Goal: Information Seeking & Learning: Compare options

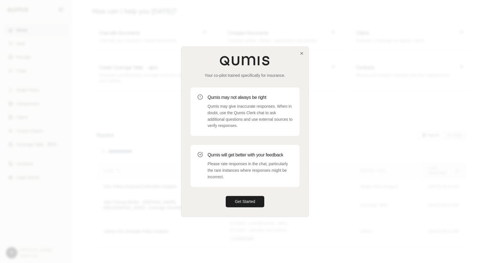
click at [246, 208] on div "Your co-pilot trained specifically for insurance. Qumis may not always be right…" at bounding box center [245, 132] width 127 height 170
click at [245, 206] on button "Get Started" at bounding box center [245, 201] width 39 height 11
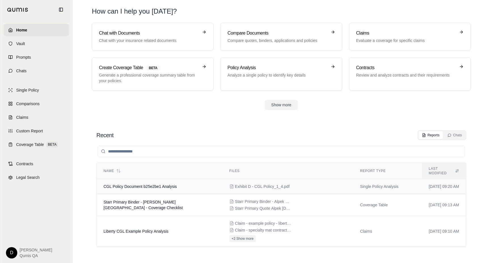
click at [157, 185] on span "CGL Policy Document b25e2be1 Analysis" at bounding box center [141, 187] width 74 height 5
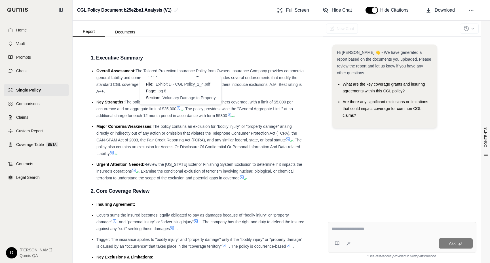
click at [180, 108] on icon at bounding box center [178, 108] width 3 height 3
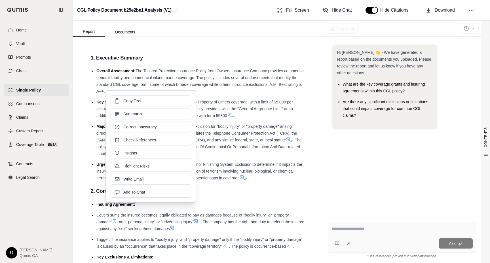
click at [212, 112] on li "Key Strengths: The policy includes Voluntary Damage to Property of Others cover…" at bounding box center [201, 109] width 209 height 20
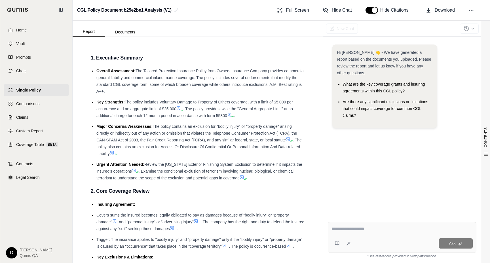
click at [215, 109] on span ". The policy provides twice the "General Aggregate Limit" at no additional char…" at bounding box center [195, 112] width 197 height 11
click at [44, 103] on link "Comparisons" at bounding box center [36, 104] width 65 height 12
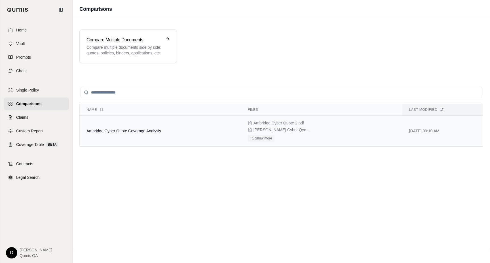
click at [136, 130] on span "Ambridge Cyber Quote Coverage Analysis" at bounding box center [124, 131] width 75 height 5
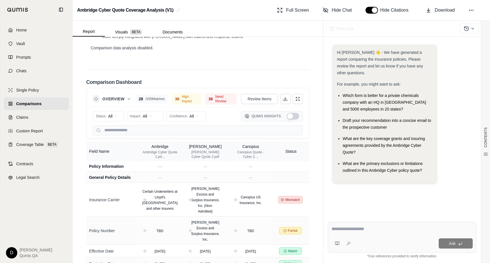
scroll to position [1441, 0]
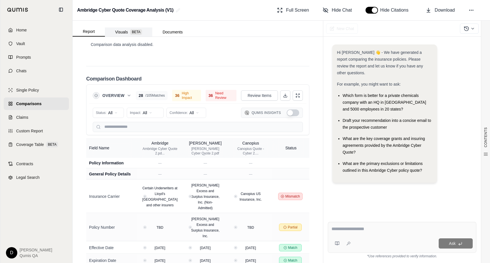
click at [127, 31] on button "Visuals BETA" at bounding box center [128, 32] width 47 height 9
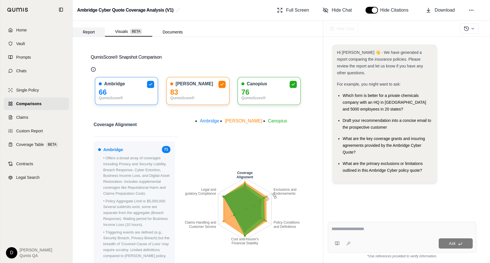
click at [86, 28] on button "Report" at bounding box center [89, 32] width 32 height 9
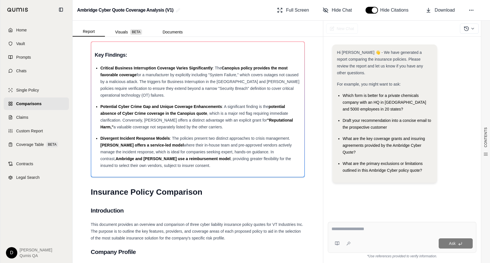
scroll to position [0, 0]
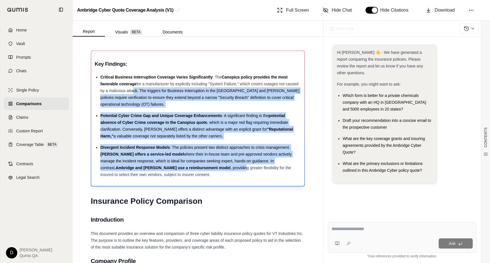
drag, startPoint x: 188, startPoint y: 167, endPoint x: 132, endPoint y: 91, distance: 94.6
click at [132, 91] on ul "Critical Business Interruption Coverage Varies Significantly : The Canopius pol…" at bounding box center [198, 126] width 206 height 104
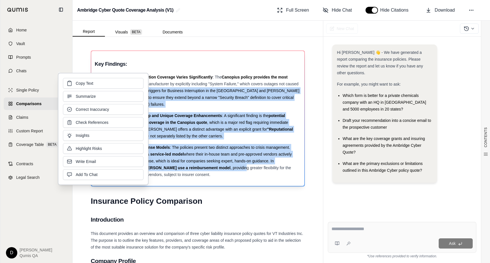
click at [181, 94] on div "Critical Business Interruption Coverage Varies Significantly : The Canopius pol…" at bounding box center [200, 91] width 201 height 34
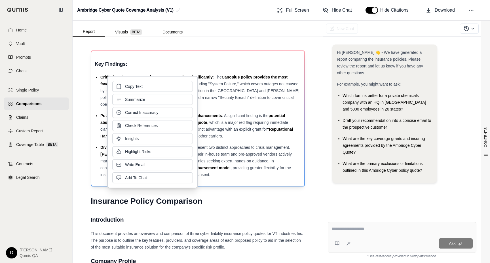
click at [238, 118] on span ": A significant finding is the" at bounding box center [245, 116] width 47 height 5
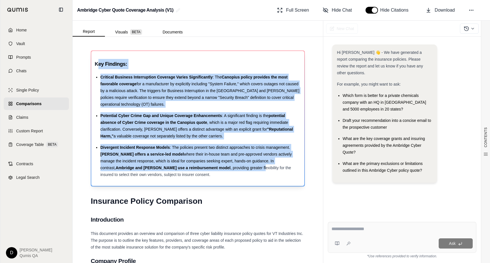
drag, startPoint x: 208, startPoint y: 168, endPoint x: 97, endPoint y: 63, distance: 152.8
click at [97, 63] on div "Key Findings: Critical Business Interruption Coverage Varies Significantly : Th…" at bounding box center [198, 118] width 206 height 119
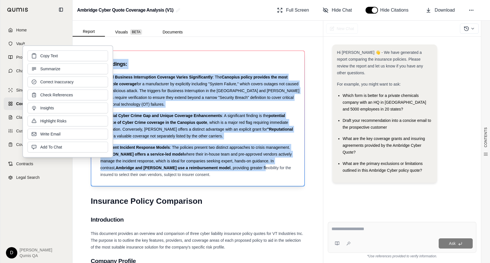
click at [155, 89] on span "for a manufacturer by explicitly including "System Failure," which covers outag…" at bounding box center [199, 94] width 199 height 25
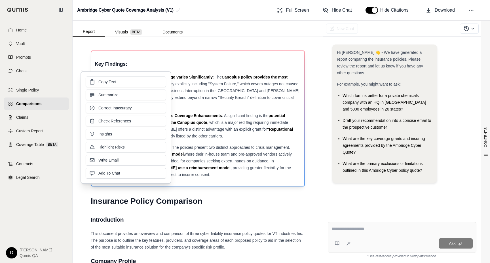
click at [207, 109] on ul "Critical Business Interruption Coverage Varies Significantly : The Canopius pol…" at bounding box center [198, 126] width 206 height 104
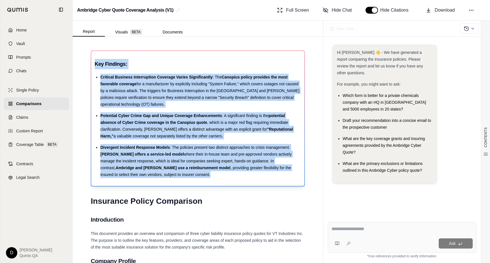
drag, startPoint x: 211, startPoint y: 175, endPoint x: 95, endPoint y: 63, distance: 161.4
click at [95, 63] on div "Key Findings: Critical Business Interruption Coverage Varies Significantly : Th…" at bounding box center [198, 118] width 206 height 119
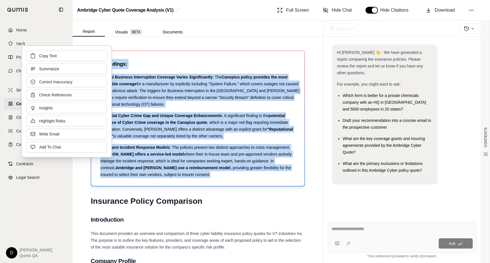
click at [135, 70] on div "Key Findings: Critical Business Interruption Coverage Varies Significantly : Th…" at bounding box center [198, 118] width 206 height 119
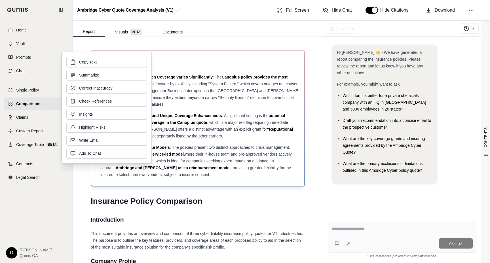
click at [179, 96] on span "for a manufacturer by explicitly including "System Failure," which covers outag…" at bounding box center [199, 94] width 199 height 25
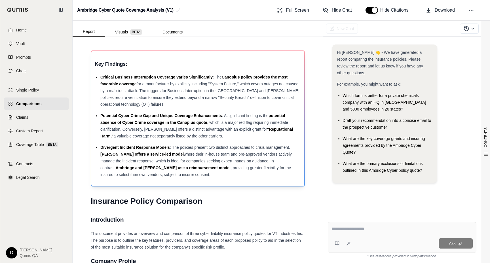
click at [231, 163] on span "where their in-house team and pre-approved vendors actively manage the incident…" at bounding box center [196, 161] width 192 height 18
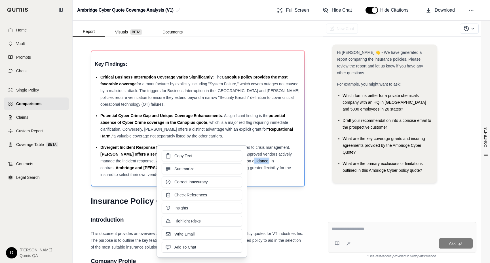
click at [231, 163] on div "Copy Text Summarize Correct Inaccuracy Check References Insights Highlight Risk…" at bounding box center [202, 202] width 81 height 102
click at [256, 163] on span "where their in-house team and pre-approved vendors actively manage the incident…" at bounding box center [196, 161] width 192 height 18
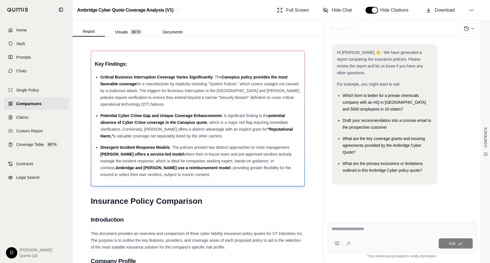
click at [261, 161] on span "where their in-house team and pre-approved vendors actively manage the incident…" at bounding box center [196, 161] width 192 height 18
click at [196, 133] on div "Potential Cyber Crime Gap and Unique Coverage Enhancements : A significant find…" at bounding box center [200, 125] width 201 height 27
click at [244, 145] on div "Divergent Incident Response Models : The policies present two distinct approach…" at bounding box center [200, 161] width 201 height 34
